Goal: Task Accomplishment & Management: Manage account settings

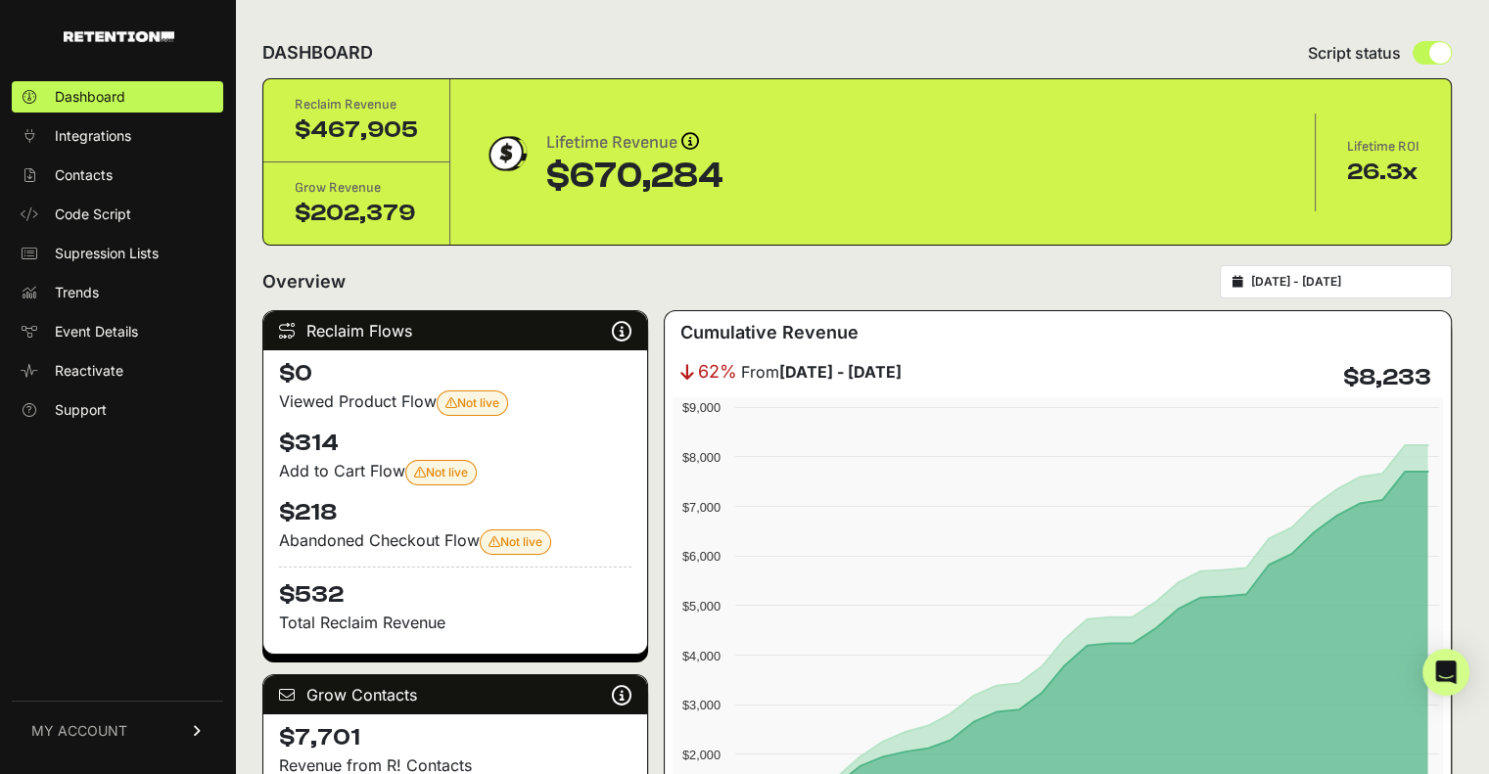
click at [124, 729] on span "MY ACCOUNT" at bounding box center [79, 731] width 96 height 20
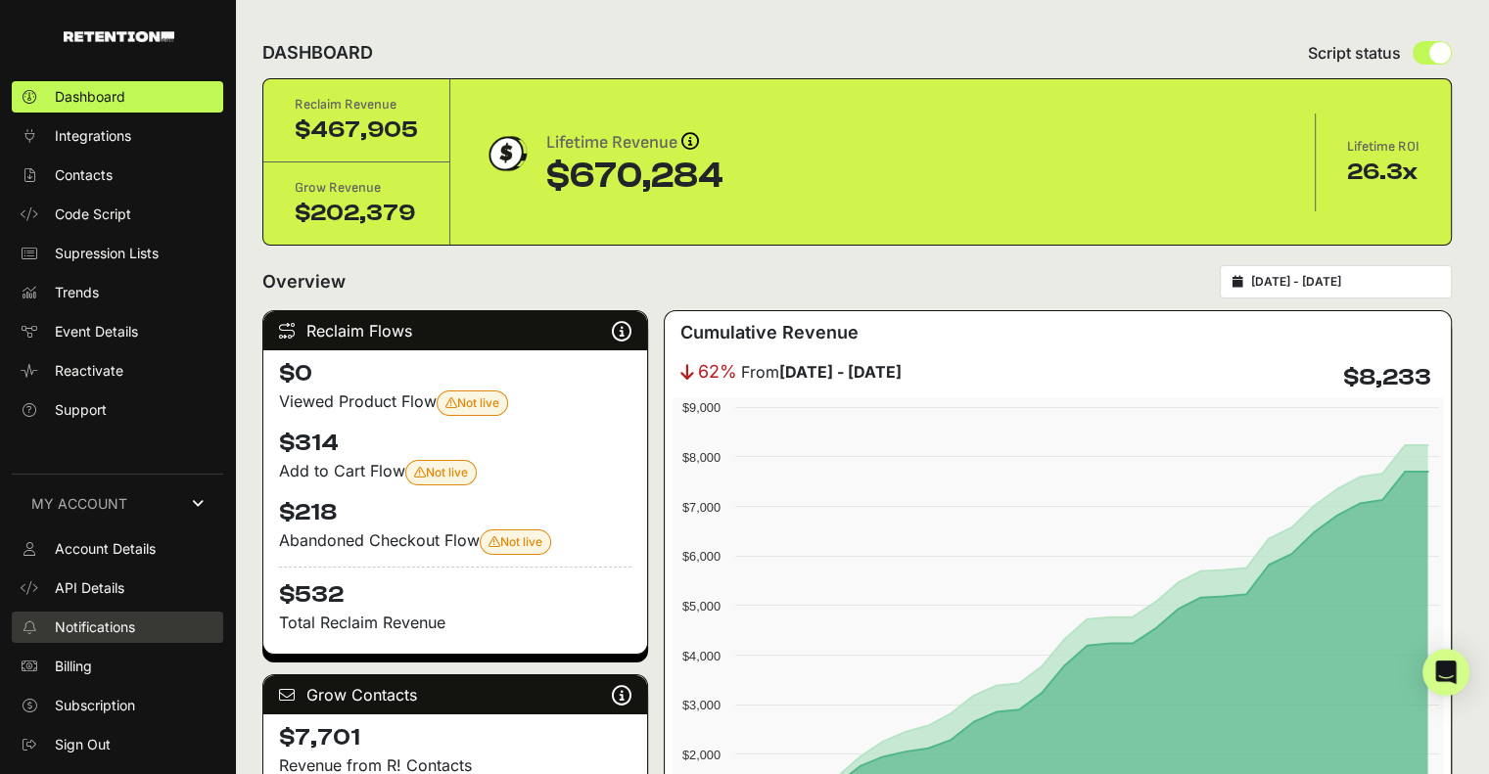
click at [99, 630] on span "Notifications" at bounding box center [95, 628] width 80 height 20
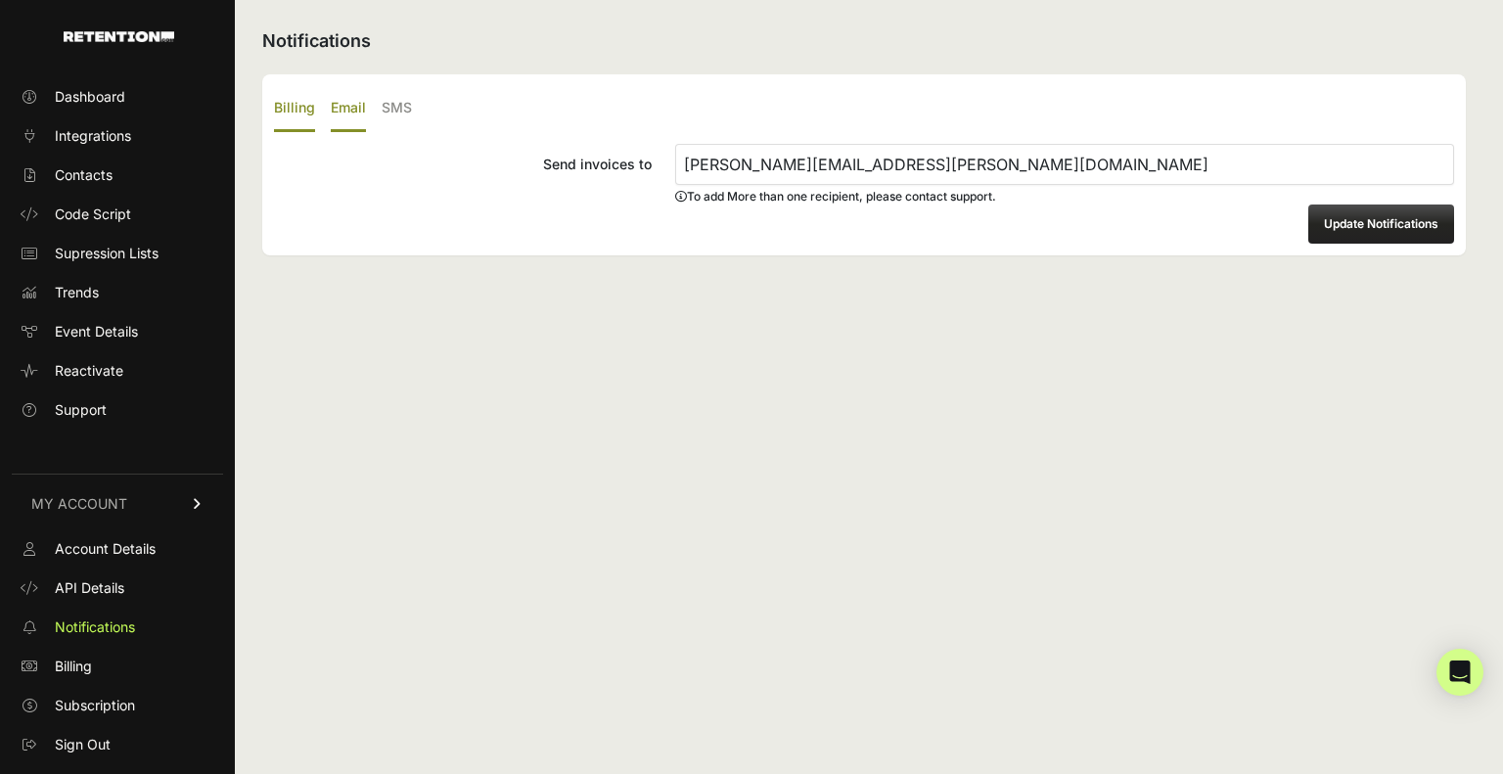
click at [346, 97] on label "Email" at bounding box center [348, 109] width 35 height 46
click at [0, 0] on input "Email" at bounding box center [0, 0] width 0 height 0
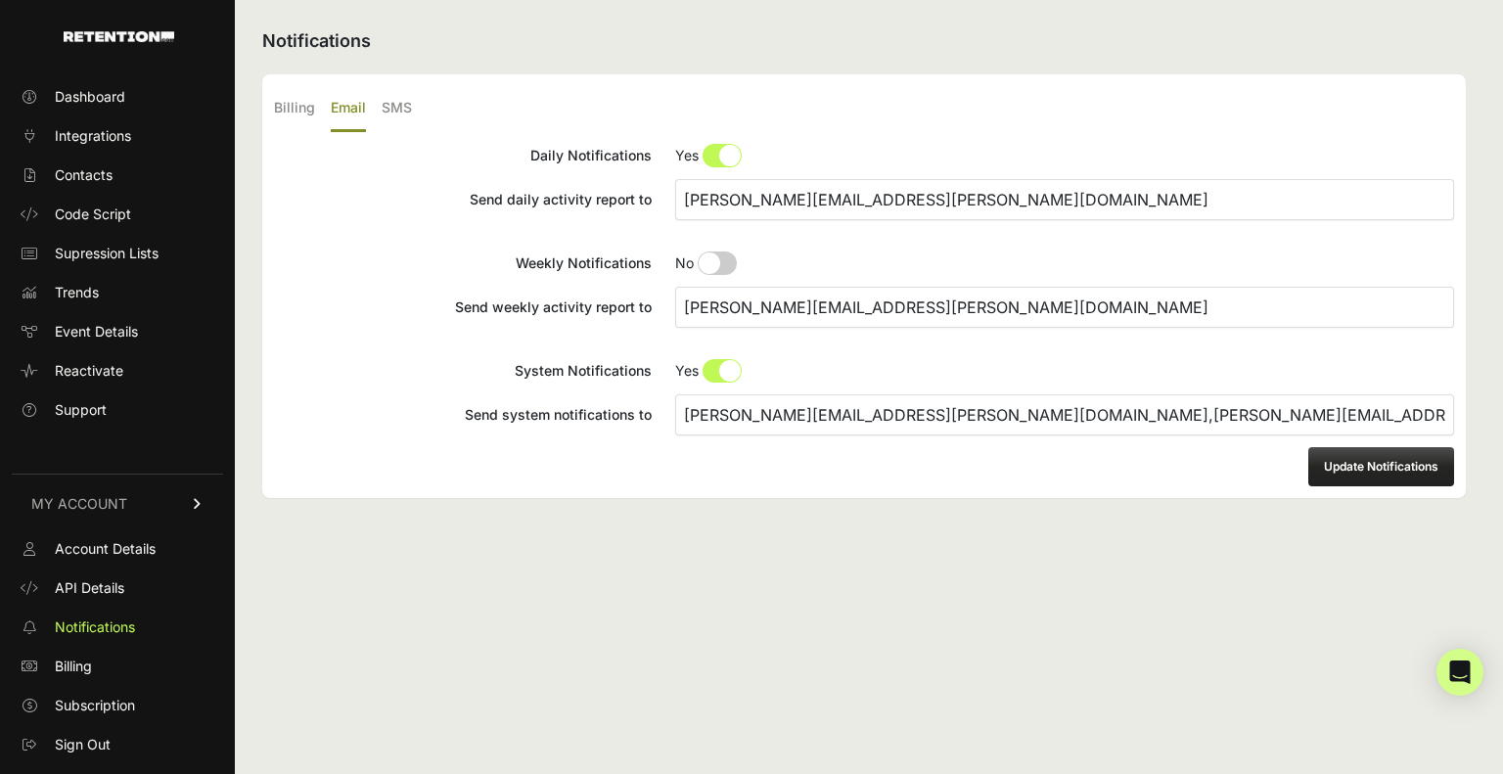
click at [1025, 188] on input "[PERSON_NAME][EMAIL_ADDRESS][PERSON_NAME][DOMAIN_NAME]" at bounding box center [1064, 199] width 779 height 41
click at [961, 288] on input "eric.olson@dynavap.com" at bounding box center [1064, 307] width 779 height 41
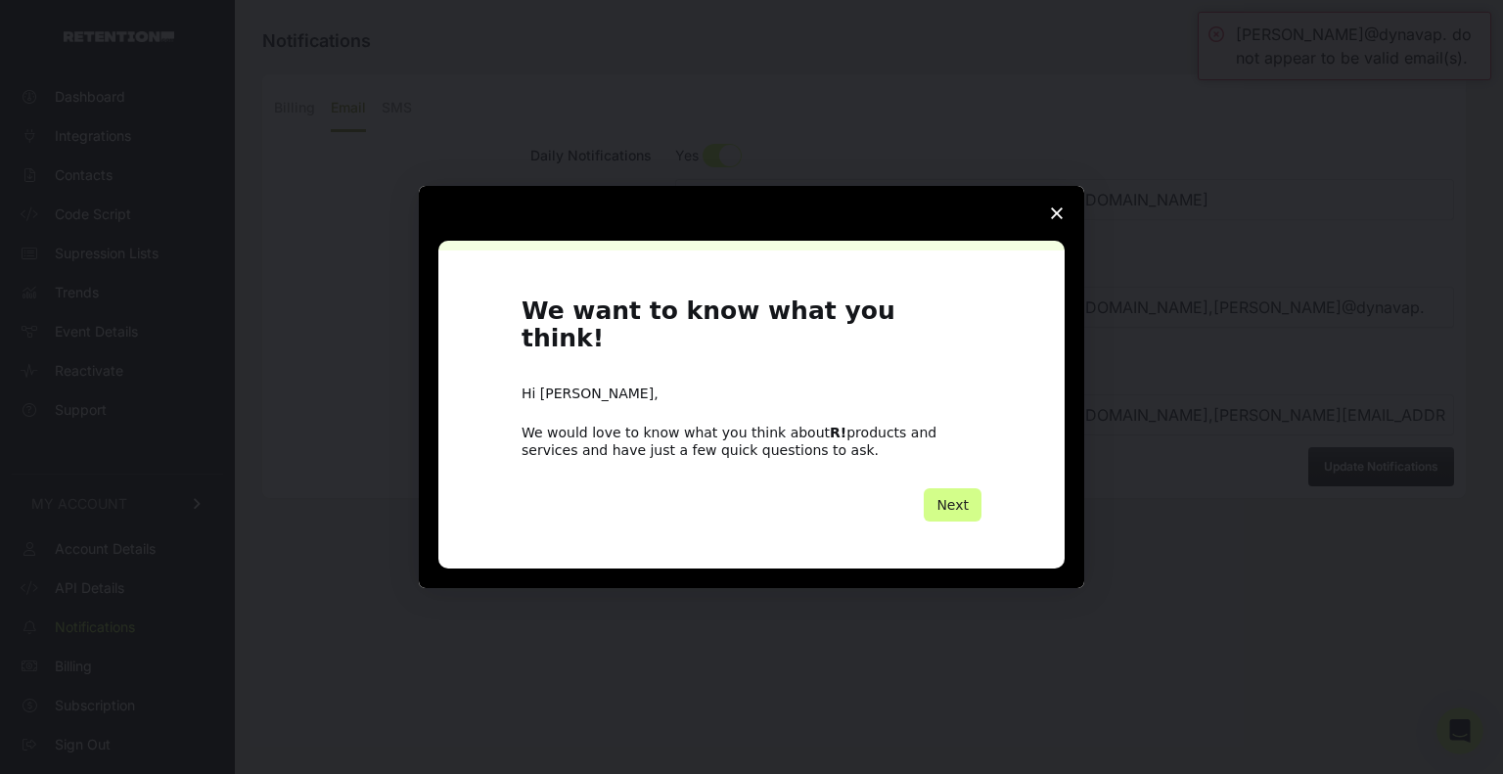
click at [1053, 219] on polygon "Close survey" at bounding box center [1057, 213] width 12 height 12
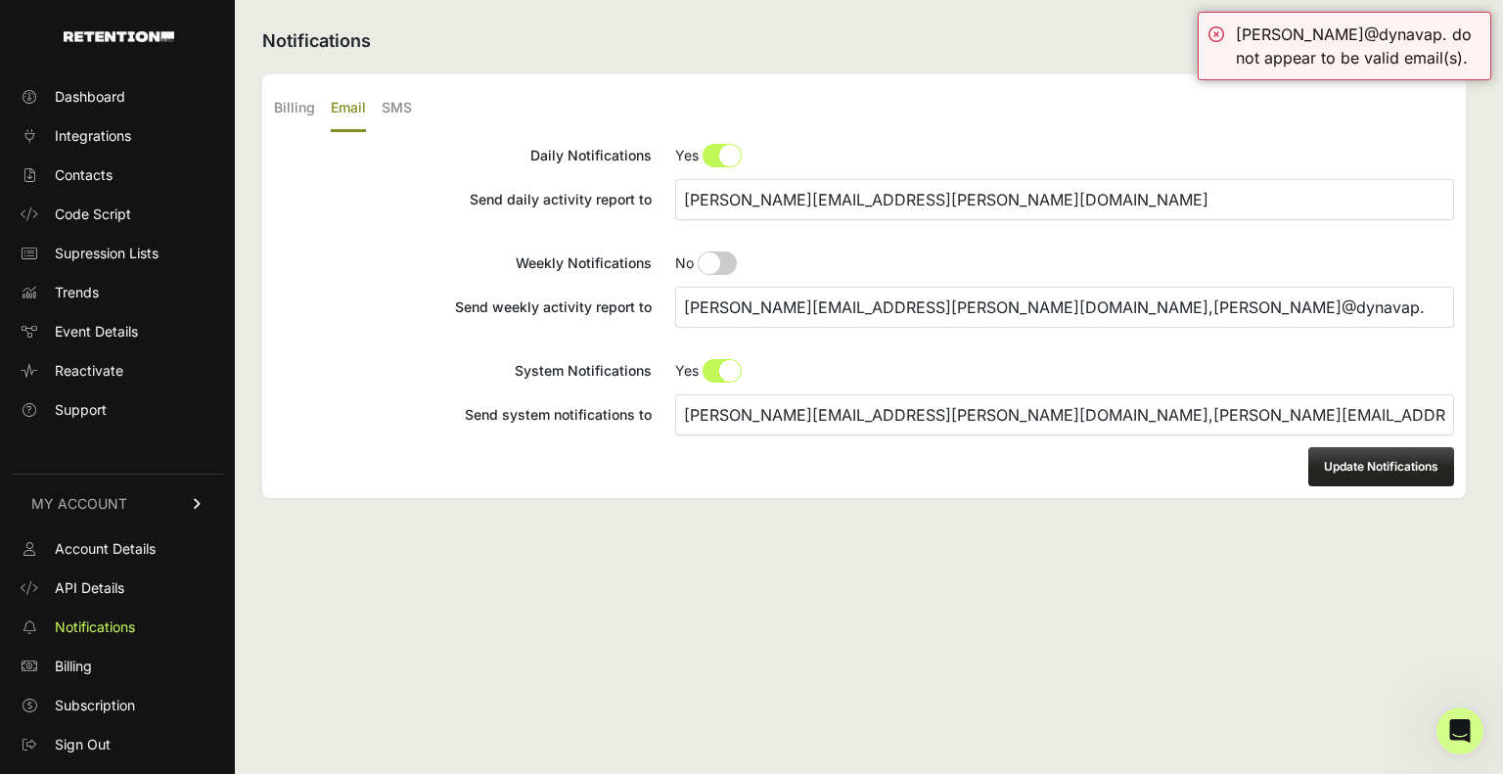
click at [1068, 303] on input "eric.olson@dynavap.com,colee@dynavap." at bounding box center [1064, 307] width 779 height 41
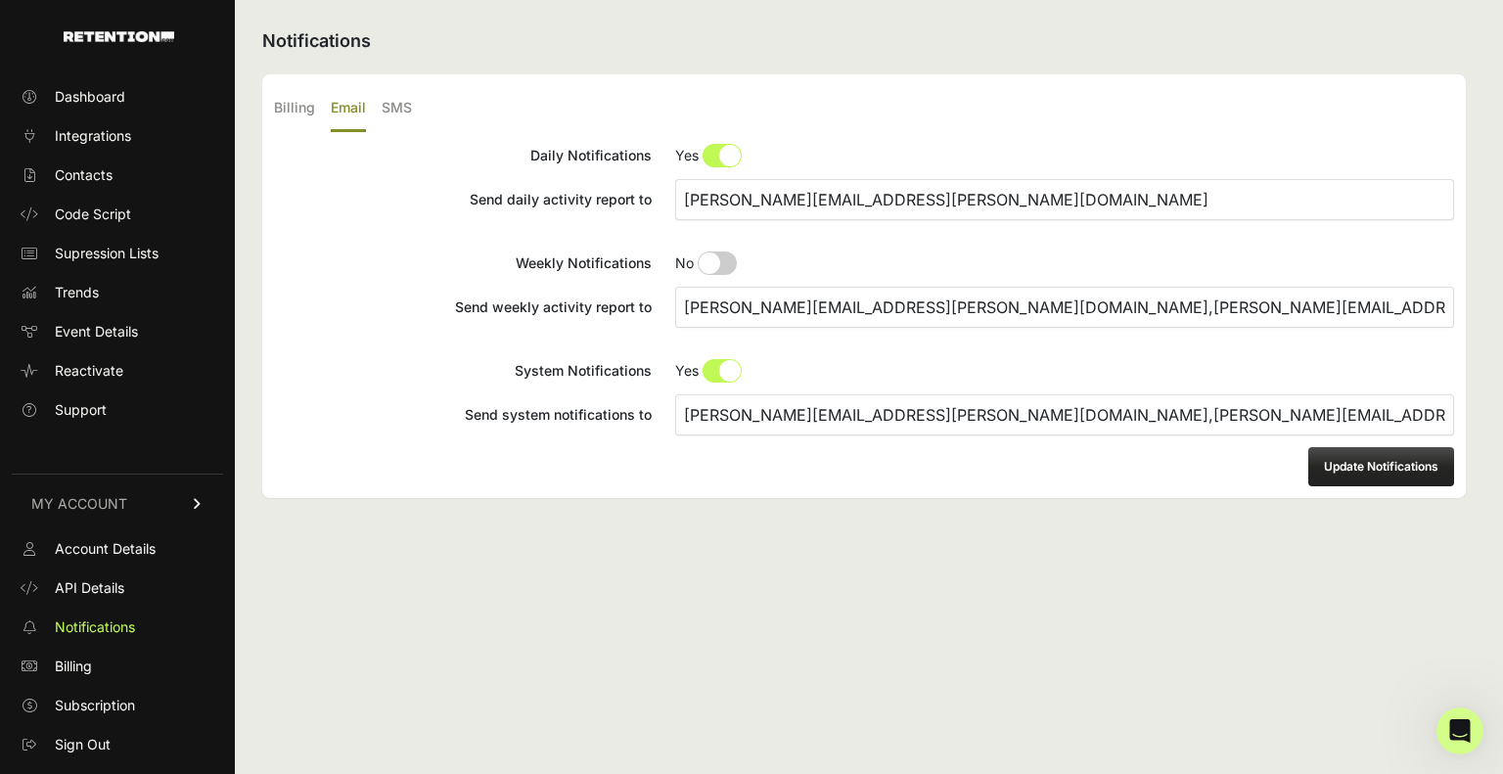
type input "eric.olson@dynavap.com,colee@dynavap.com"
click at [1416, 460] on button "Update Notifications" at bounding box center [1382, 466] width 146 height 39
click at [712, 261] on input "Weekly Notifications No Yes" at bounding box center [1064, 263] width 779 height 23
radio input "true"
click at [1409, 471] on button "Update Notifications" at bounding box center [1382, 466] width 146 height 39
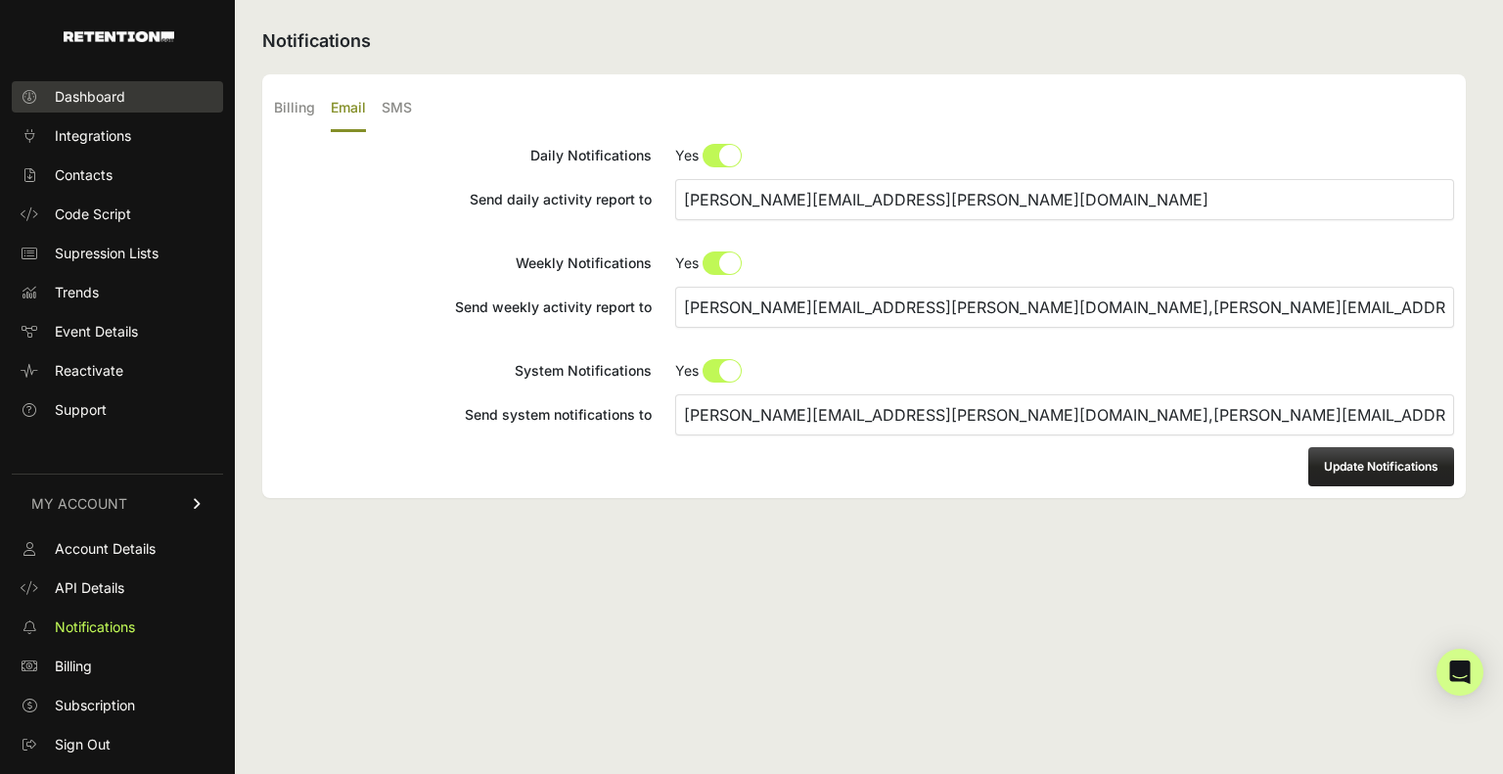
click at [116, 103] on span "Dashboard" at bounding box center [90, 97] width 70 height 20
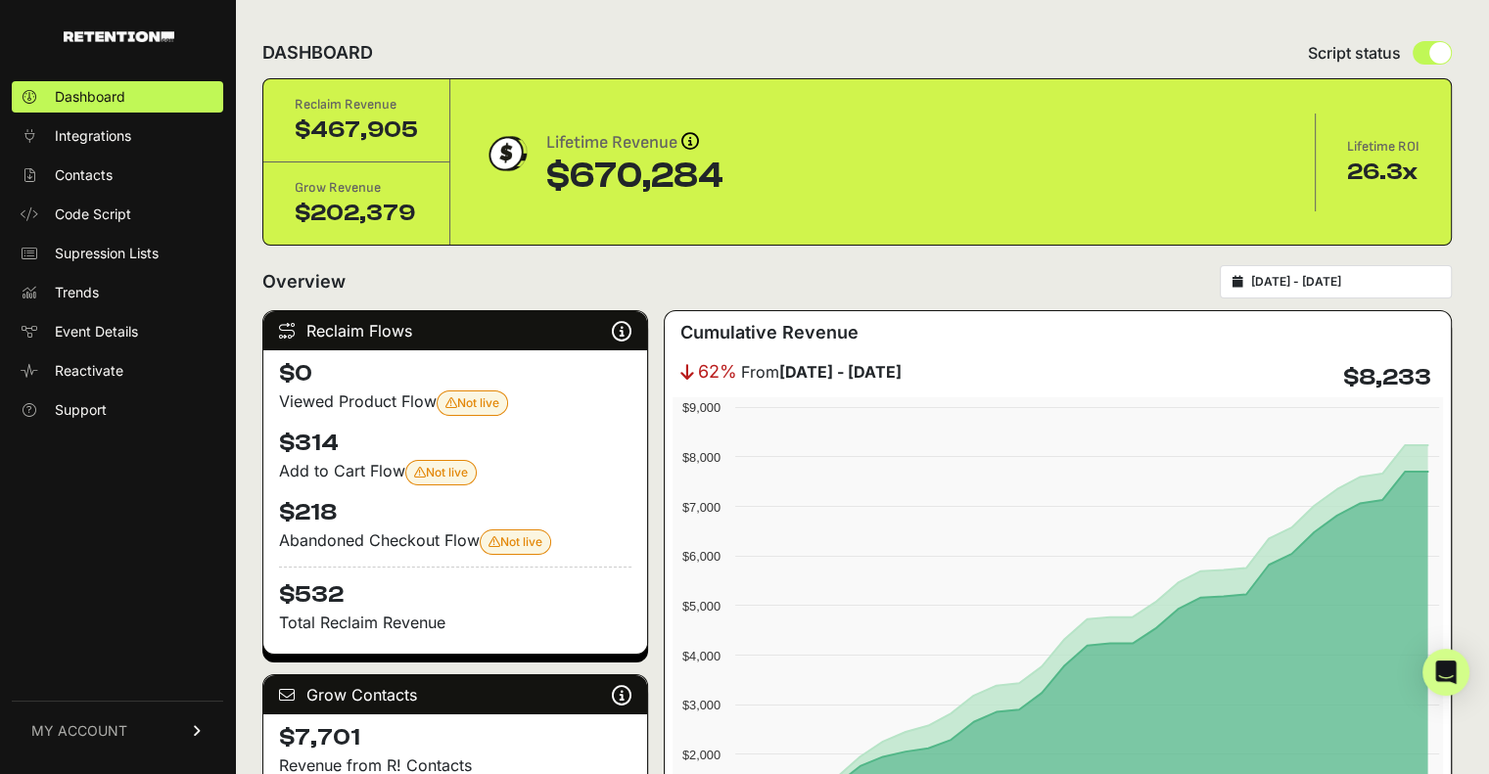
click at [117, 722] on span "MY ACCOUNT" at bounding box center [79, 731] width 96 height 20
click at [212, 508] on link "MY ACCOUNT" at bounding box center [117, 504] width 211 height 60
click at [180, 738] on link "MY ACCOUNT" at bounding box center [117, 731] width 211 height 60
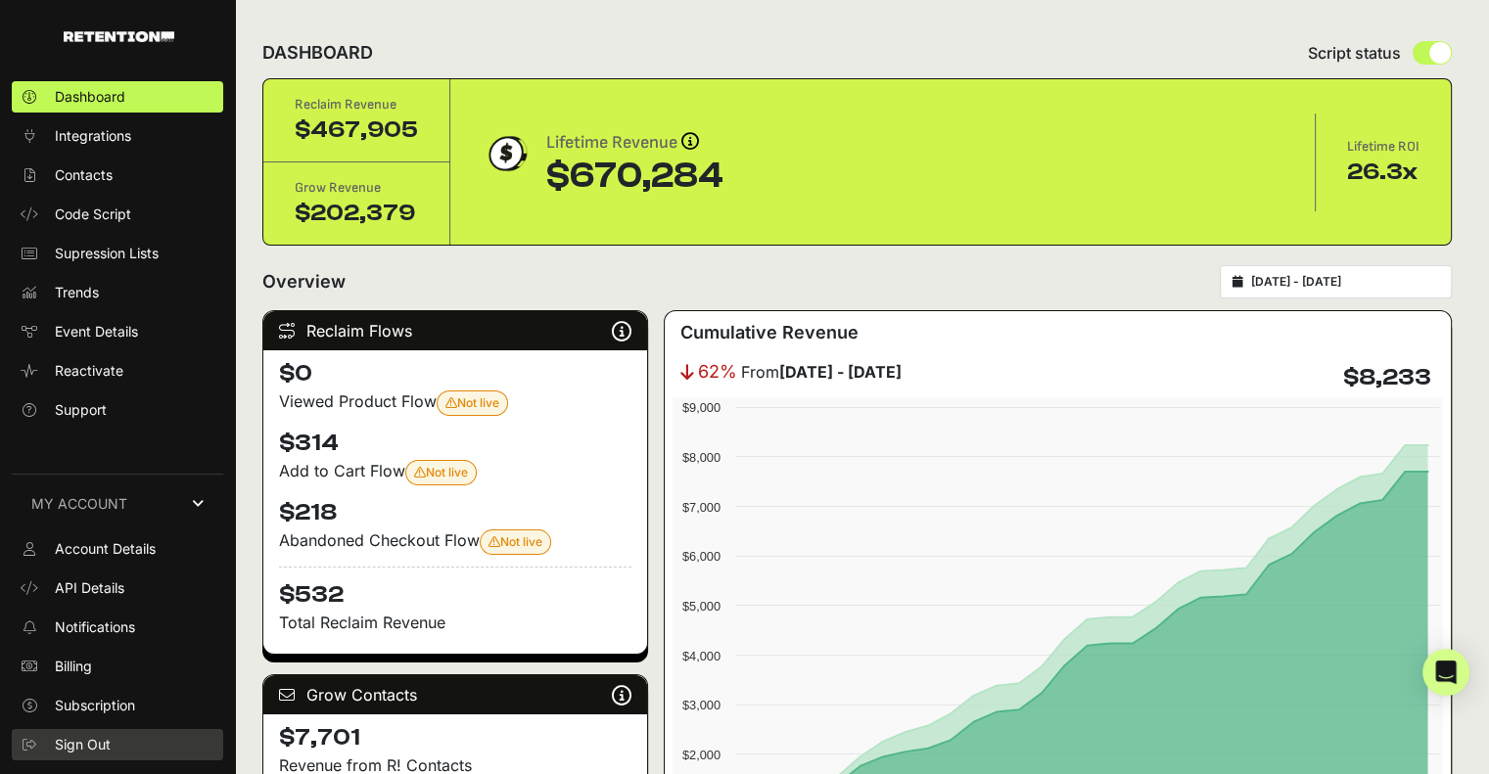
click at [86, 739] on span "Sign Out" at bounding box center [83, 745] width 56 height 20
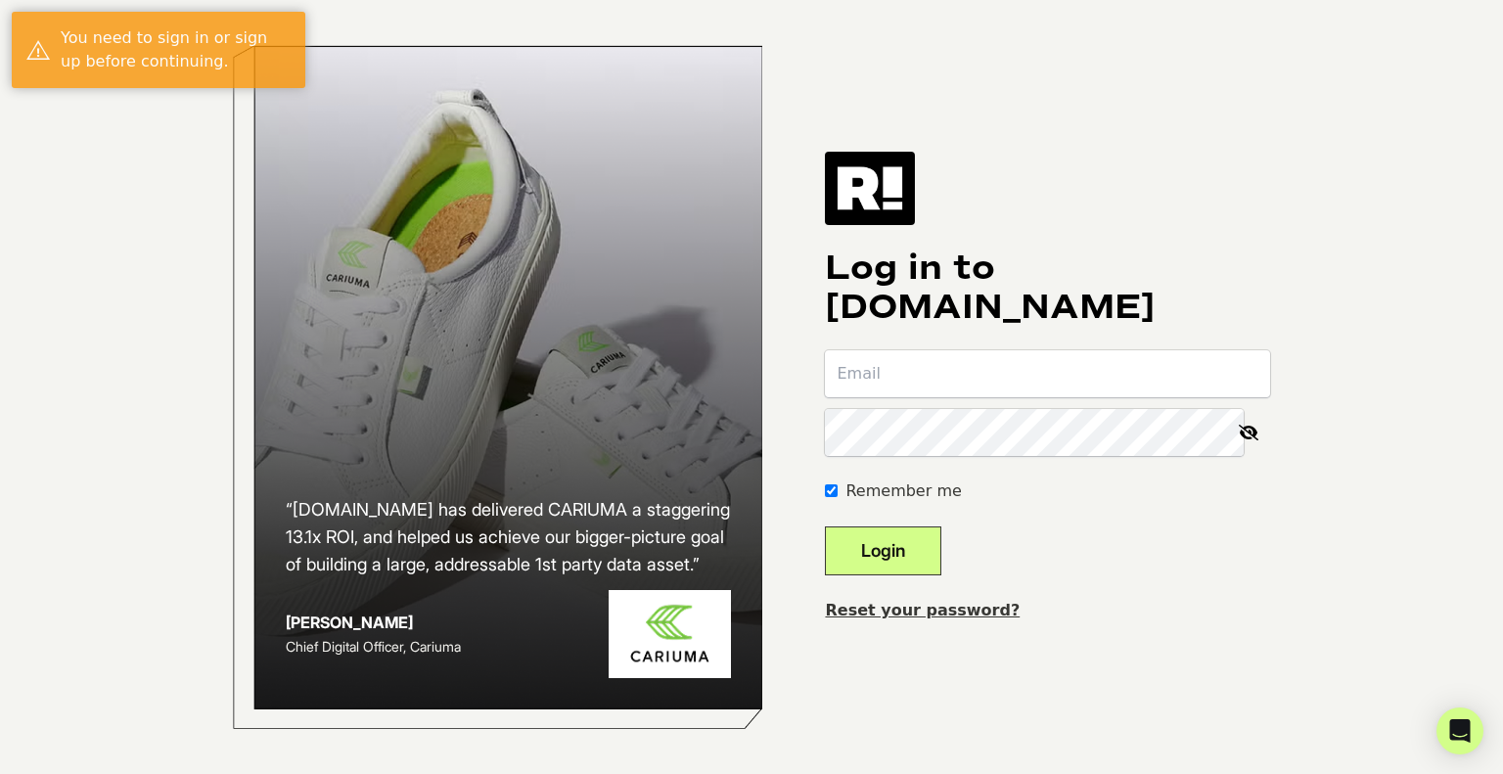
type input "[PERSON_NAME][EMAIL_ADDRESS][DOMAIN_NAME]"
click at [920, 555] on button "Login" at bounding box center [883, 551] width 116 height 49
